Goal: Information Seeking & Learning: Stay updated

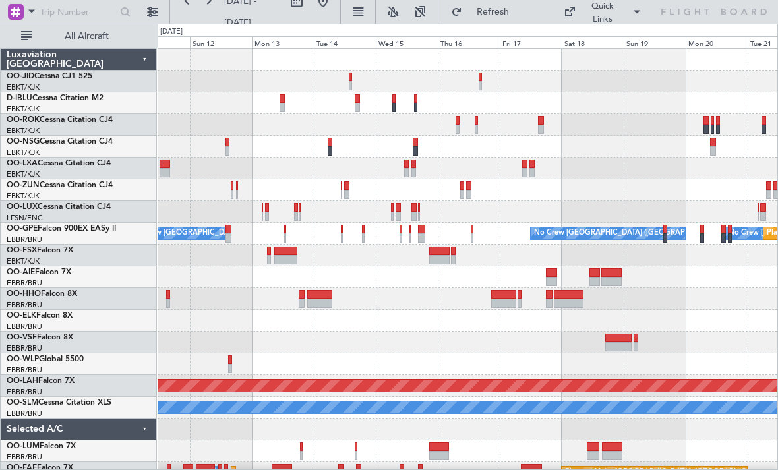
click at [403, 201] on div "No Crew [GEOGRAPHIC_DATA] ([GEOGRAPHIC_DATA] National) No Crew [GEOGRAPHIC_DATA…" at bounding box center [468, 266] width 620 height 435
click at [519, 13] on span "Refresh" at bounding box center [492, 11] width 55 height 9
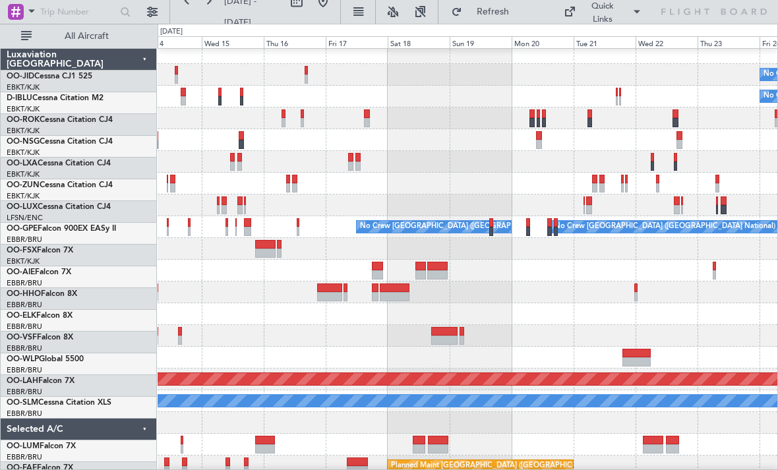
scroll to position [13, 0]
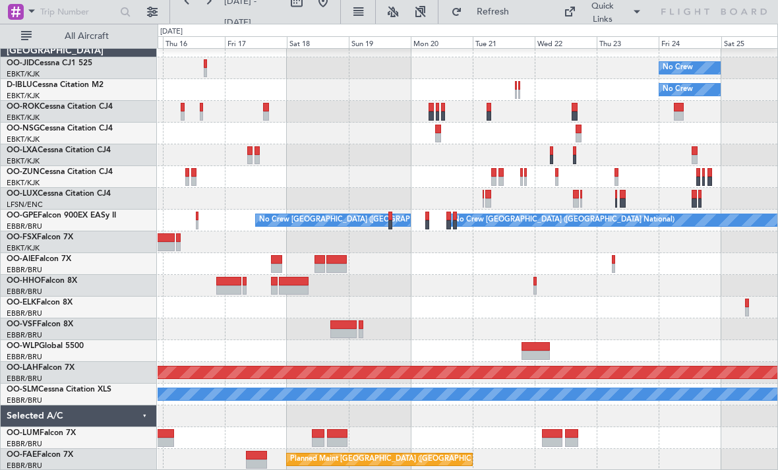
click at [318, 166] on div at bounding box center [468, 177] width 620 height 22
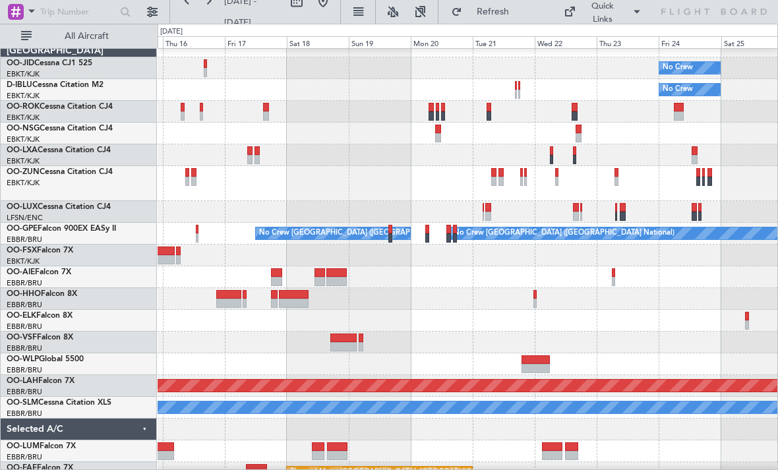
scroll to position [0, 0]
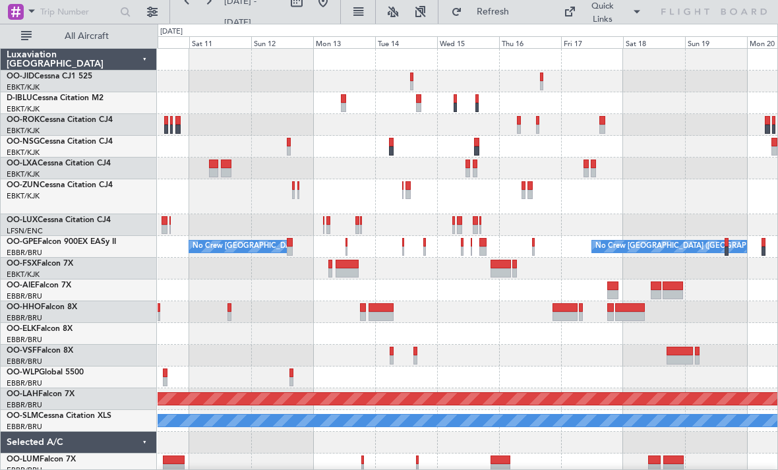
click at [625, 192] on div at bounding box center [468, 196] width 620 height 35
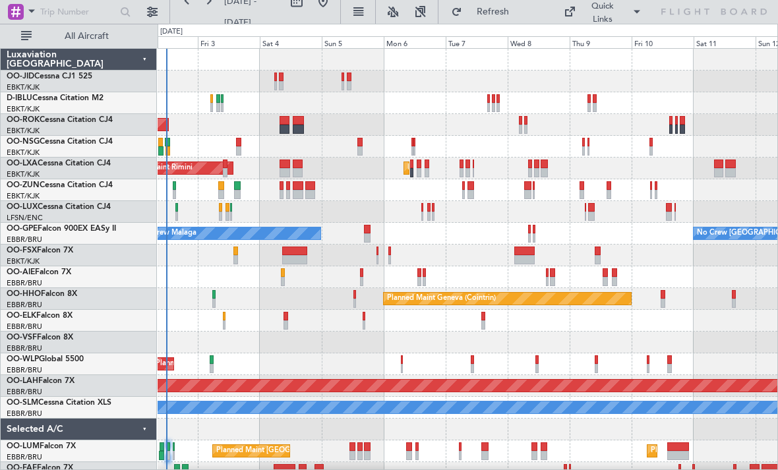
click at [268, 342] on div "AOG Maint Kortrijk-[GEOGRAPHIC_DATA] AOG Maint [GEOGRAPHIC_DATA] Planned Maint …" at bounding box center [468, 266] width 620 height 435
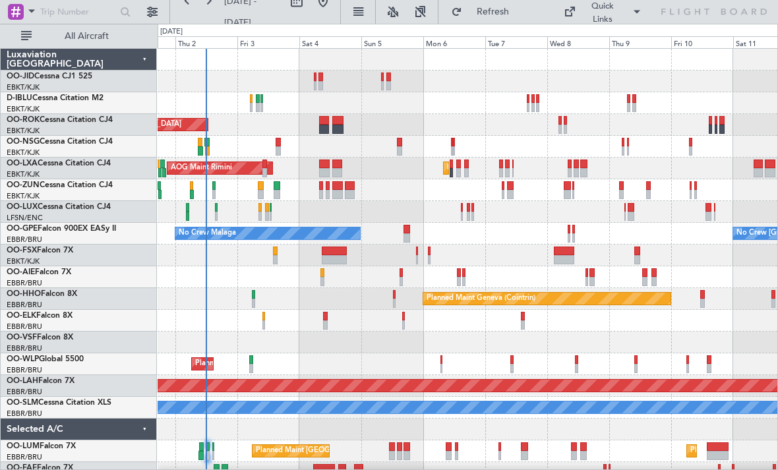
click at [280, 133] on div "AOG Maint Kortrijk-[GEOGRAPHIC_DATA]" at bounding box center [468, 125] width 620 height 22
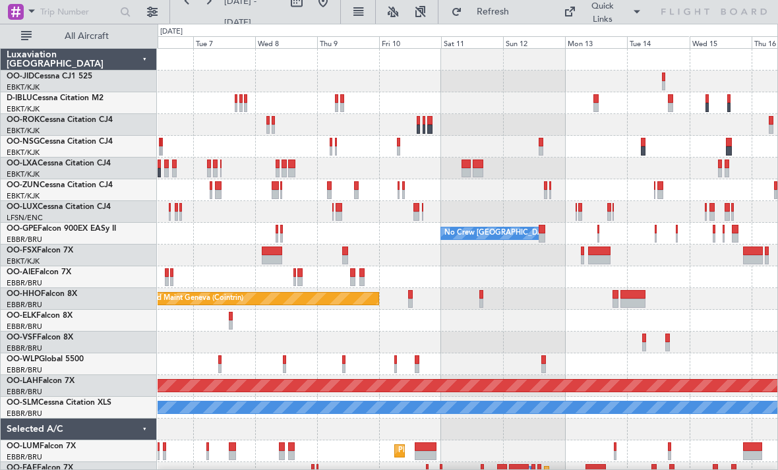
click at [219, 286] on div at bounding box center [468, 277] width 620 height 22
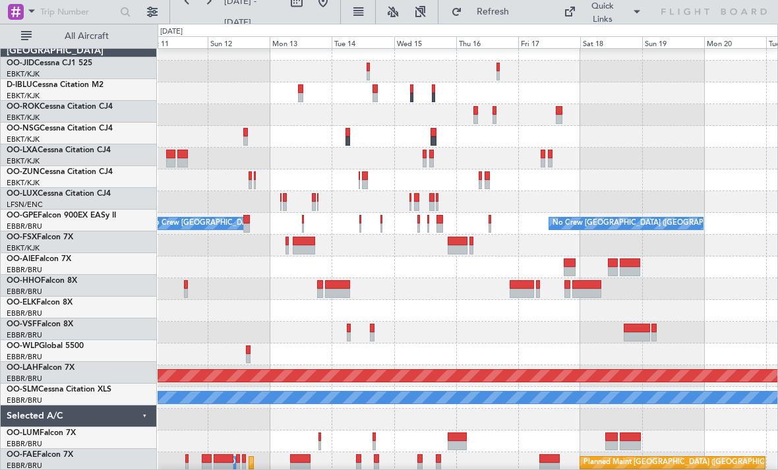
scroll to position [10, 0]
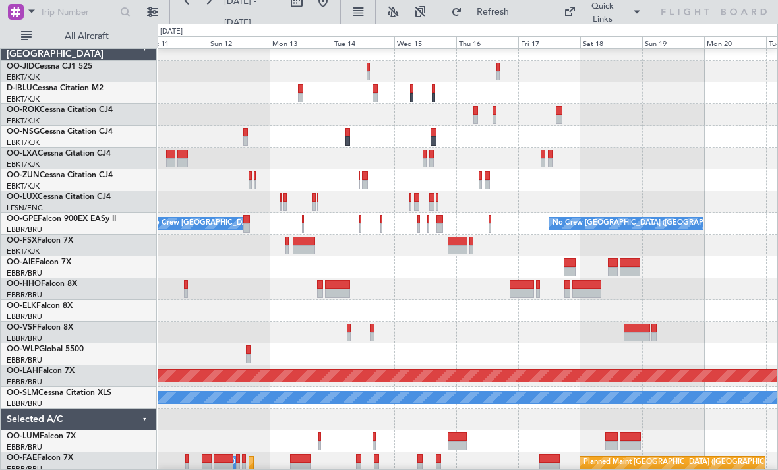
click at [227, 287] on div "Planned Maint Geneva (Cointrin)" at bounding box center [468, 289] width 620 height 22
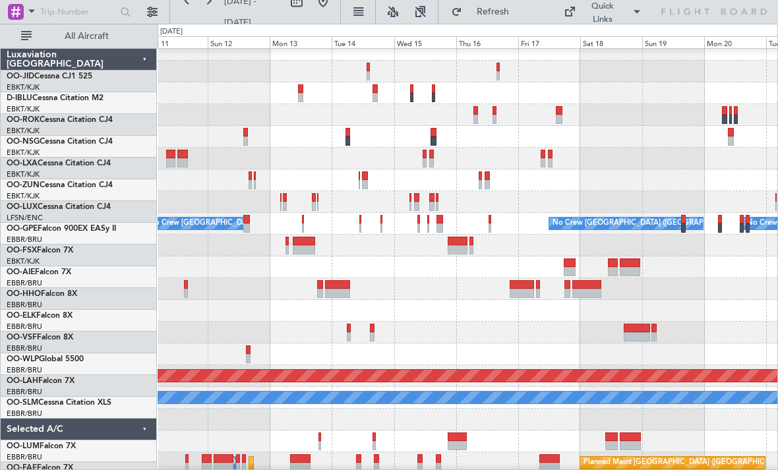
scroll to position [0, 0]
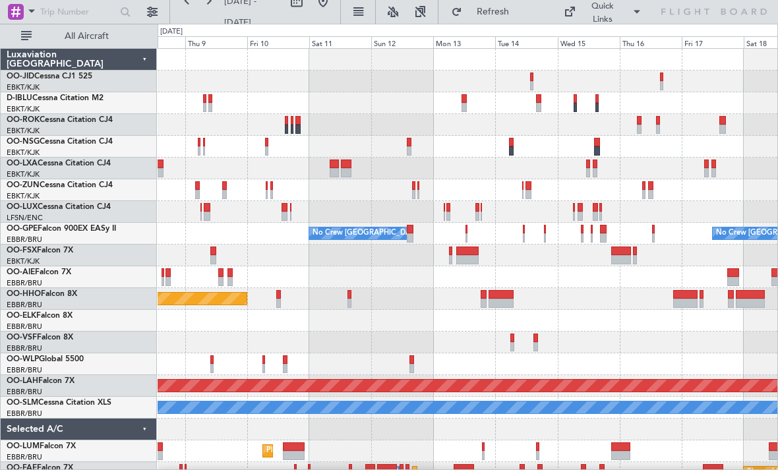
click at [430, 171] on div "Planned Maint Kortrijk-[GEOGRAPHIC_DATA] No Crew [GEOGRAPHIC_DATA] (Brussels Na…" at bounding box center [468, 266] width 620 height 435
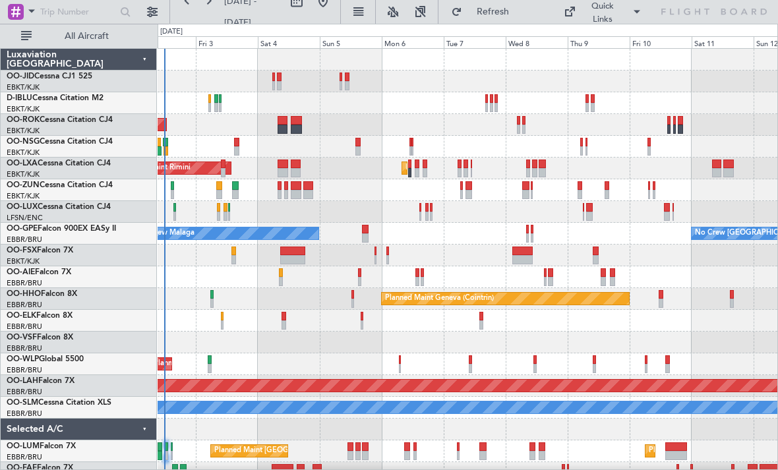
click at [639, 316] on div "AOG Maint Kortrijk-[GEOGRAPHIC_DATA] Planned Maint [GEOGRAPHIC_DATA]-[GEOGRAPHI…" at bounding box center [468, 266] width 620 height 435
